Goal: Transaction & Acquisition: Purchase product/service

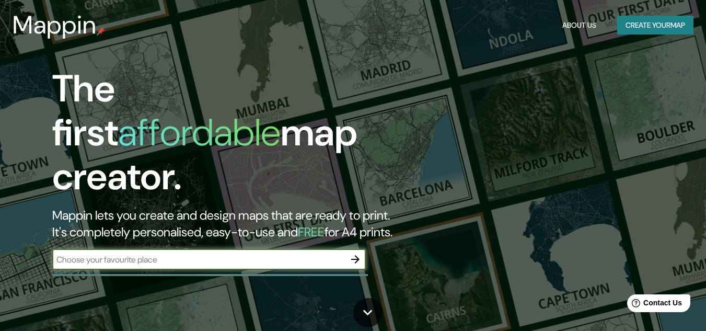
click at [166, 253] on input "text" at bounding box center [198, 259] width 293 height 12
type input "[PERSON_NAME] mexico"
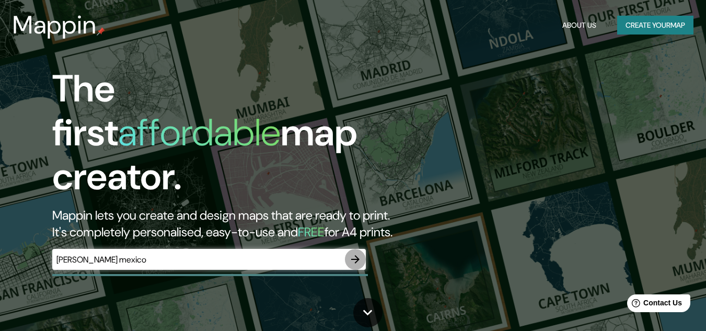
click at [360, 253] on icon "button" at bounding box center [355, 259] width 13 height 13
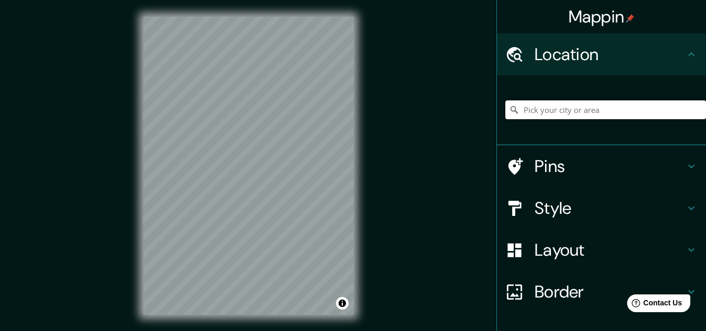
click at [667, 102] on input "Pick your city or area" at bounding box center [605, 109] width 201 height 19
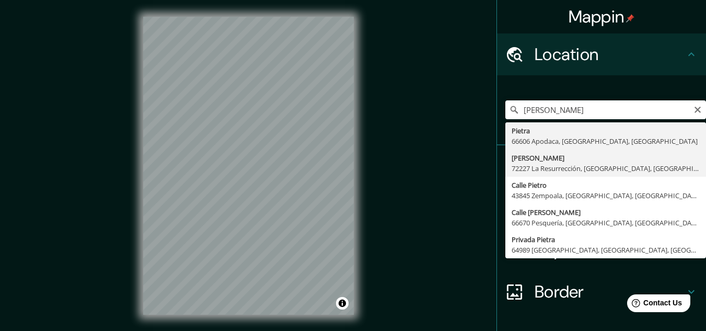
type input "Privada Adolfo, 72227 La Resurrección, [GEOGRAPHIC_DATA], [GEOGRAPHIC_DATA]"
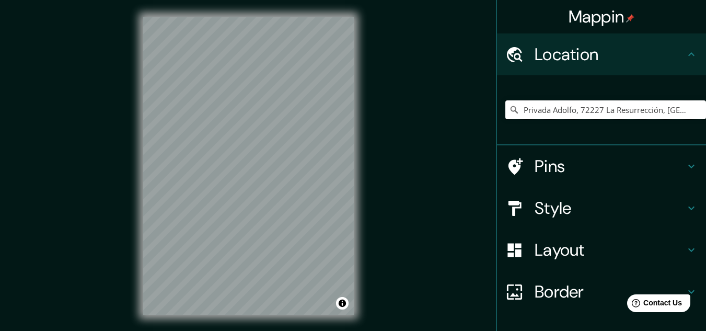
click at [580, 106] on input "Privada Adolfo, 72227 La Resurrección, [GEOGRAPHIC_DATA], [GEOGRAPHIC_DATA]" at bounding box center [605, 109] width 201 height 19
click at [694, 109] on icon "Clear" at bounding box center [697, 110] width 6 height 6
paste input "Centro Urbano Pdte Alemán"
type input "Centro, [GEOGRAPHIC_DATA], [GEOGRAPHIC_DATA]"
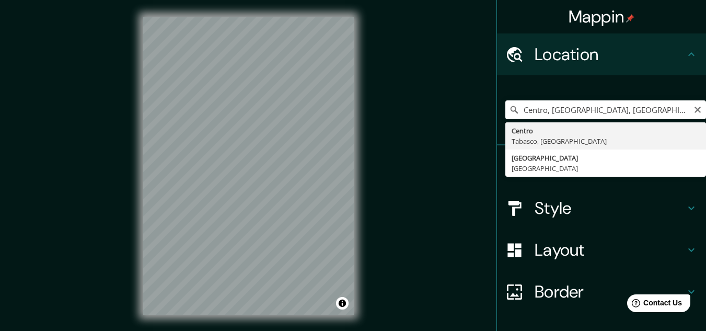
click at [693, 111] on icon "Clear" at bounding box center [697, 110] width 8 height 8
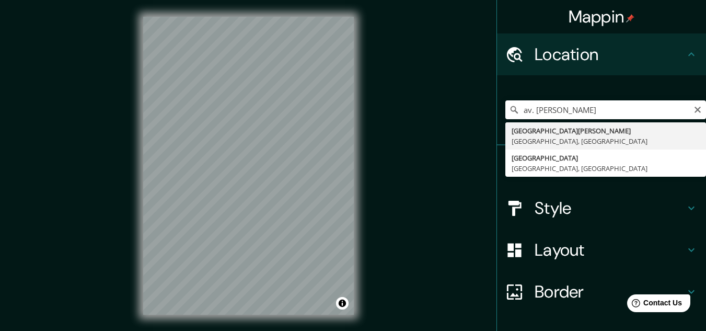
type input "[GEOGRAPHIC_DATA][PERSON_NAME], [GEOGRAPHIC_DATA]"
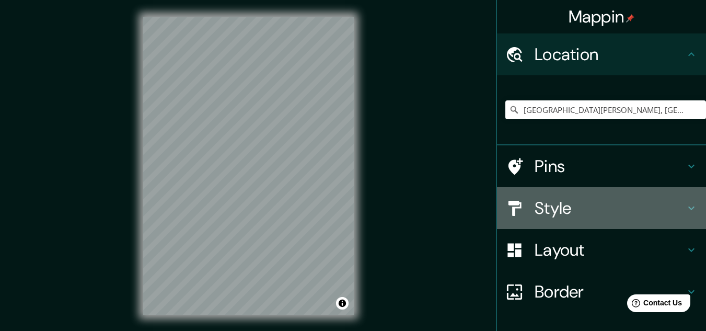
click at [576, 205] on h4 "Style" at bounding box center [610, 208] width 150 height 21
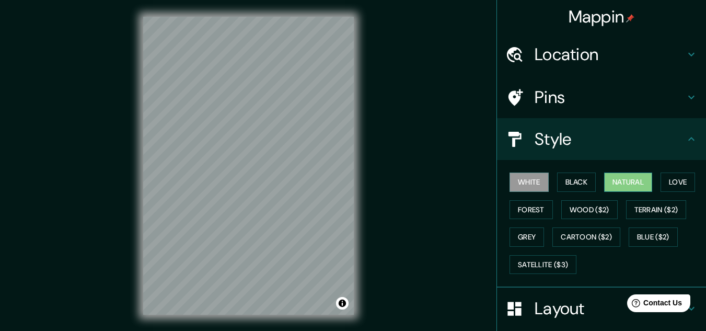
click at [632, 179] on button "Natural" at bounding box center [628, 181] width 48 height 19
click at [667, 140] on h4 "Style" at bounding box center [610, 139] width 150 height 21
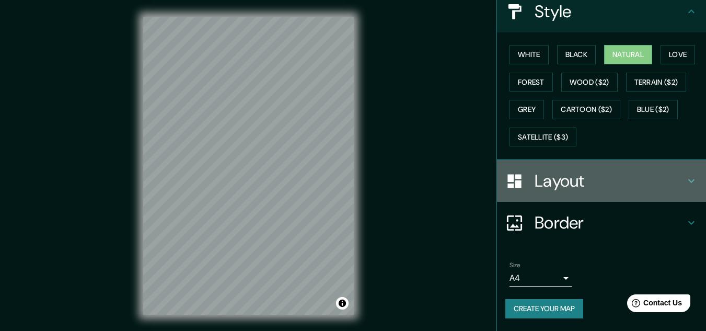
click at [660, 179] on h4 "Layout" at bounding box center [610, 180] width 150 height 21
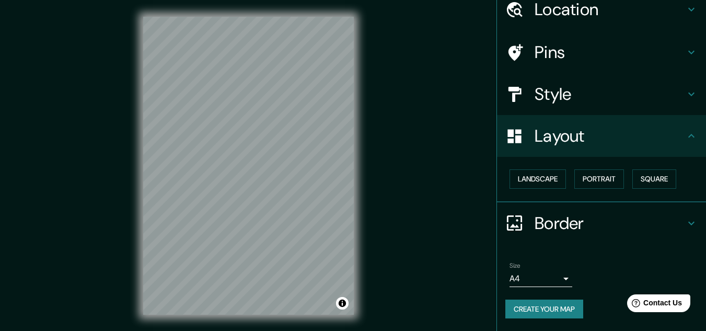
scroll to position [45, 0]
click at [597, 181] on button "Portrait" at bounding box center [599, 178] width 50 height 19
click at [653, 182] on button "Square" at bounding box center [654, 178] width 44 height 19
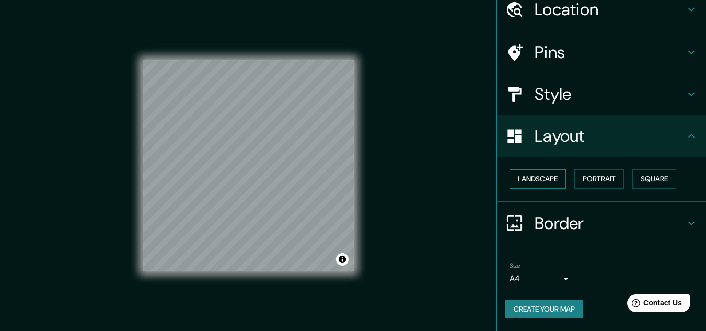
click at [552, 173] on button "Landscape" at bounding box center [537, 178] width 56 height 19
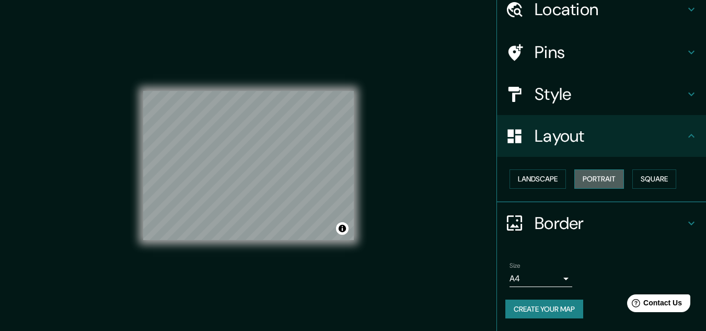
click at [601, 176] on button "Portrait" at bounding box center [599, 178] width 50 height 19
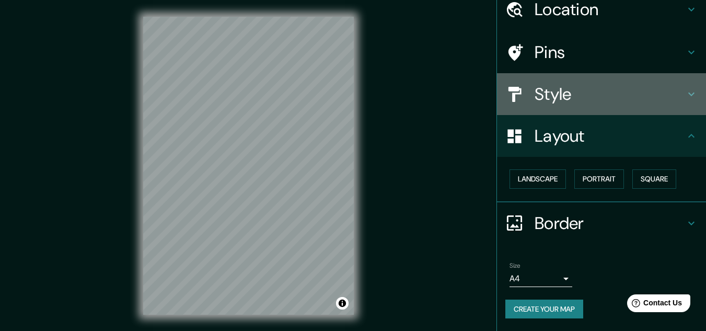
click at [620, 85] on h4 "Style" at bounding box center [610, 94] width 150 height 21
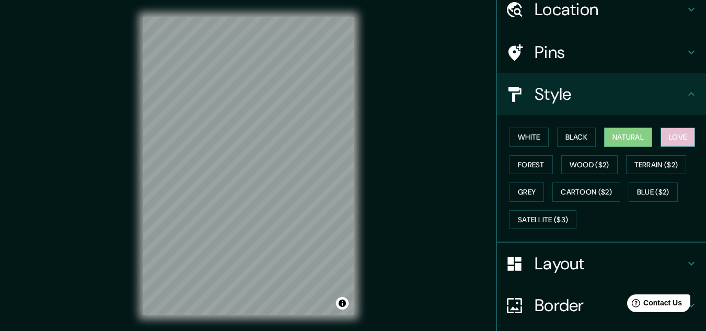
click at [668, 145] on button "Love" at bounding box center [677, 136] width 34 height 19
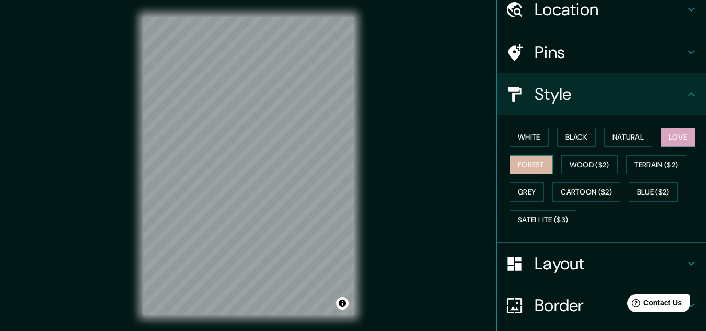
click at [538, 163] on button "Forest" at bounding box center [530, 164] width 43 height 19
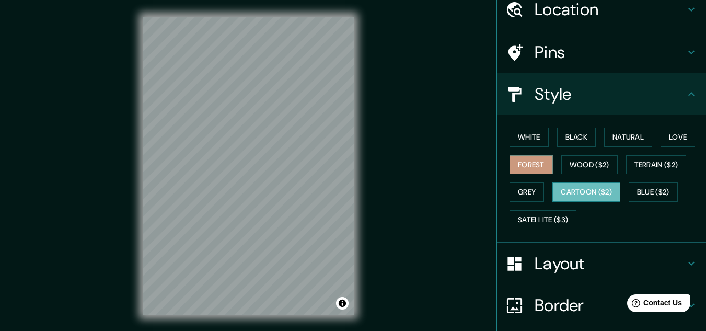
click at [562, 189] on button "Cartoon ($2)" at bounding box center [586, 191] width 68 height 19
click at [642, 192] on button "Blue ($2)" at bounding box center [653, 191] width 49 height 19
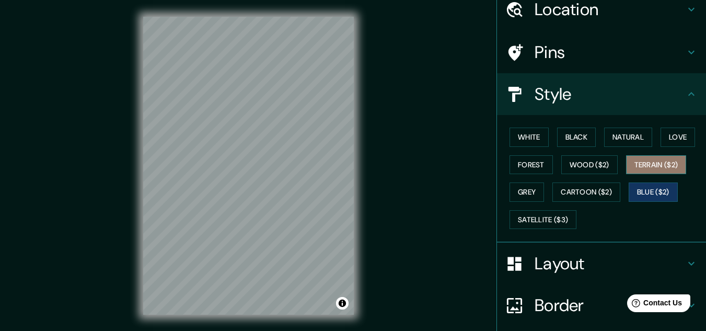
click at [649, 155] on button "Terrain ($2)" at bounding box center [656, 164] width 61 height 19
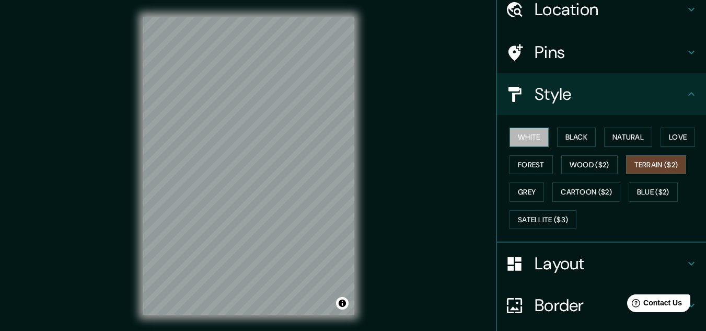
click at [509, 144] on button "White" at bounding box center [528, 136] width 39 height 19
click at [638, 94] on h4 "Style" at bounding box center [610, 94] width 150 height 21
